Goal: Check status: Check status

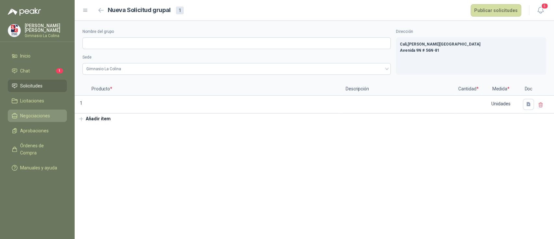
click at [40, 116] on span "Negociaciones" at bounding box center [35, 115] width 30 height 7
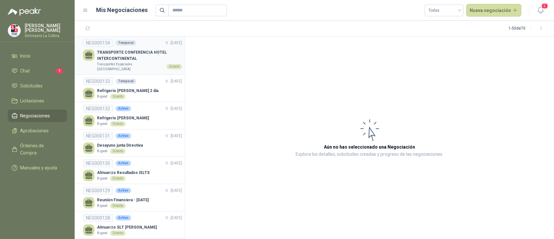
click at [128, 59] on p "TRANSPORTE CONFERENCIA HOTEL INTERCONTINENTAL" at bounding box center [139, 55] width 85 height 12
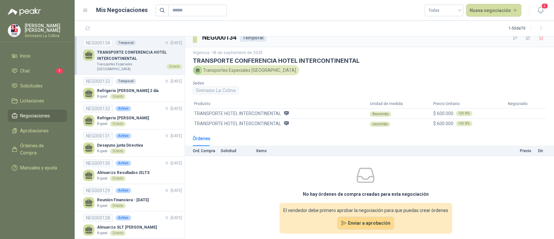
scroll to position [11, 0]
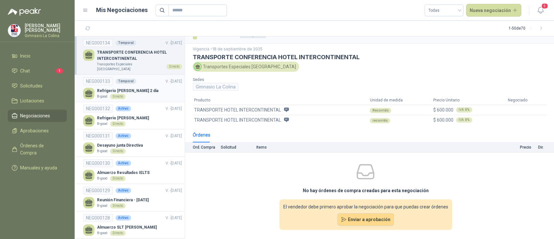
click at [108, 88] on p "Refrigerio [PERSON_NAME] 2 día" at bounding box center [127, 91] width 61 height 6
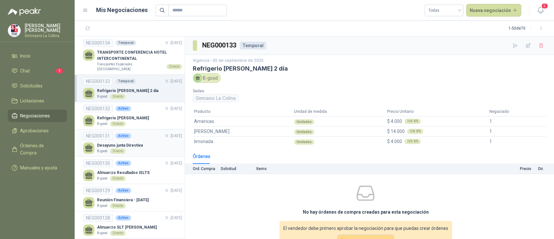
click at [135, 142] on p "Desayuno junta Directiva" at bounding box center [120, 145] width 46 height 6
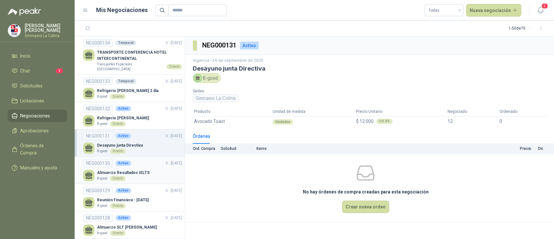
click at [111, 170] on p "Almuerzo Resultados IELTS" at bounding box center [123, 173] width 53 height 6
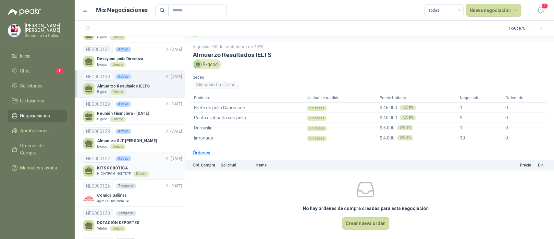
scroll to position [130, 0]
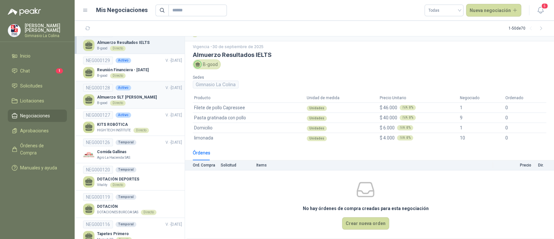
click at [137, 95] on p "Almuerzo SLT [PERSON_NAME]" at bounding box center [127, 97] width 60 height 6
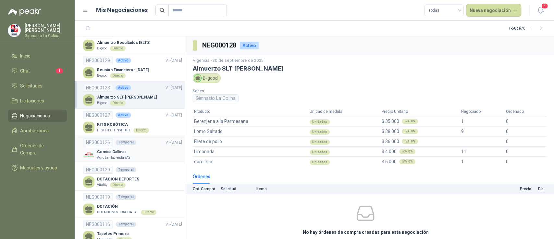
click at [134, 150] on div "Comida Gallinas Agro La Hacienda SAS" at bounding box center [132, 154] width 99 height 11
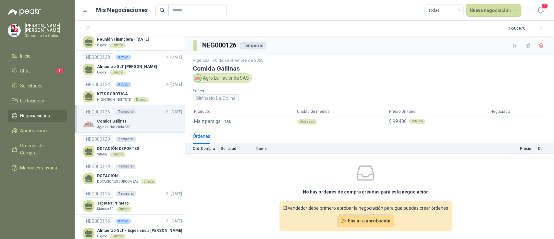
scroll to position [173, 0]
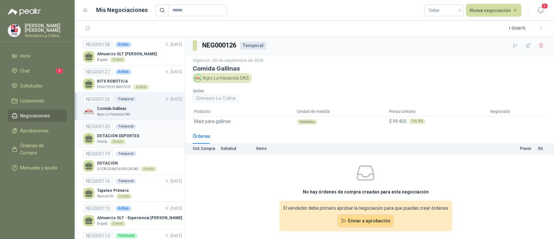
click at [111, 133] on p "DOTACIÓN DEPORTES" at bounding box center [118, 136] width 42 height 6
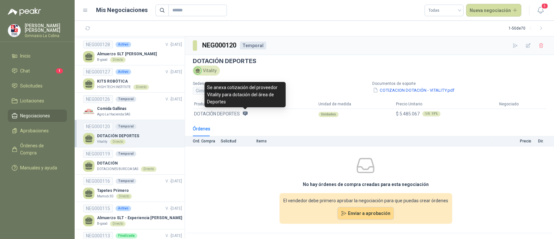
click at [244, 114] on icon at bounding box center [245, 113] width 5 height 5
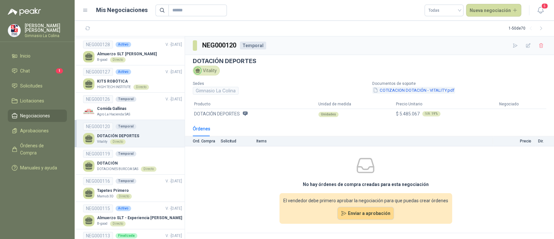
click at [399, 90] on button "COTIZACION DOTACIÓN - VITALITY.pdf" at bounding box center [414, 90] width 83 height 7
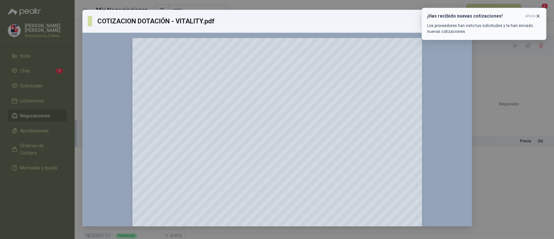
click at [537, 13] on icon "button" at bounding box center [539, 16] width 6 height 6
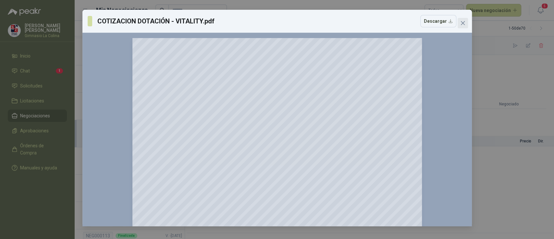
click at [464, 22] on icon "close" at bounding box center [463, 23] width 4 height 4
